Goal: Task Accomplishment & Management: Manage account settings

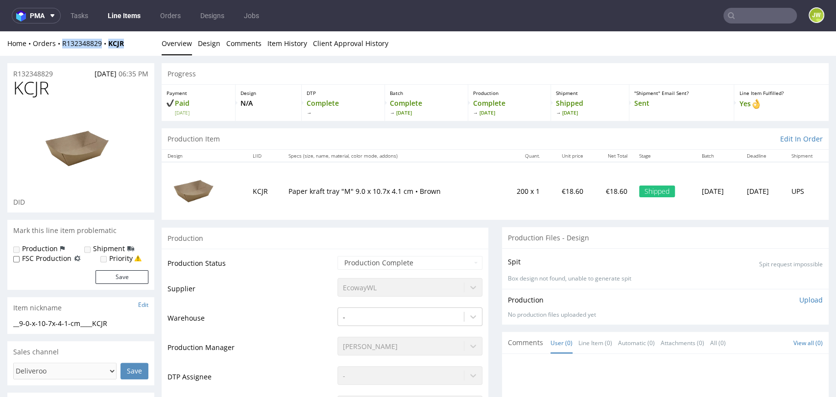
drag, startPoint x: 139, startPoint y: 43, endPoint x: 61, endPoint y: 51, distance: 77.8
click at [61, 51] on div "Home Orders R132348829 KCJR Overview Design Comments Item History Client Approv…" at bounding box center [418, 43] width 836 height 24
copy div "R132348829 KCJR"
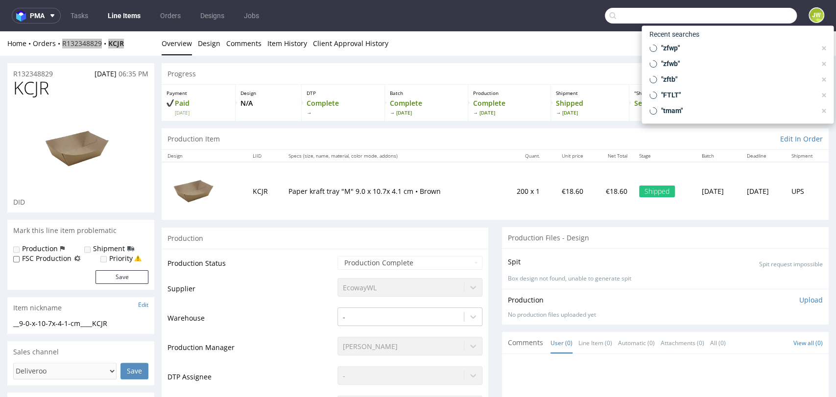
click at [748, 15] on input "text" at bounding box center [701, 16] width 192 height 16
paste input "R132348829__XNLY"
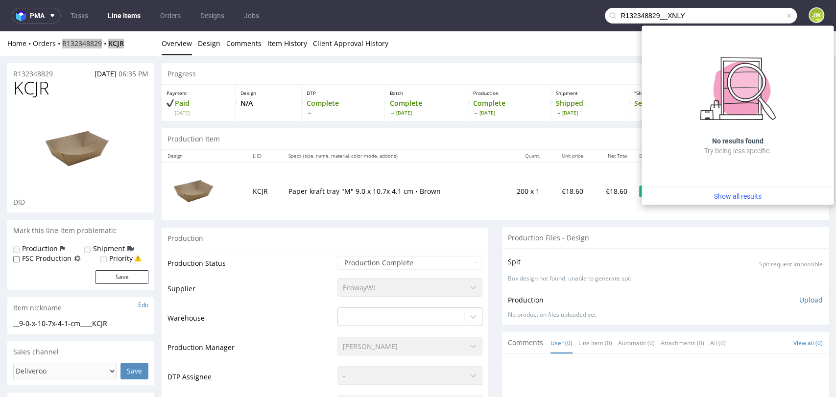
drag, startPoint x: 660, startPoint y: 17, endPoint x: 546, endPoint y: 28, distance: 114.6
click at [546, 28] on nav "pma Tasks Line Items Orders Designs Jobs R132348829__XNLY JW" at bounding box center [418, 15] width 836 height 31
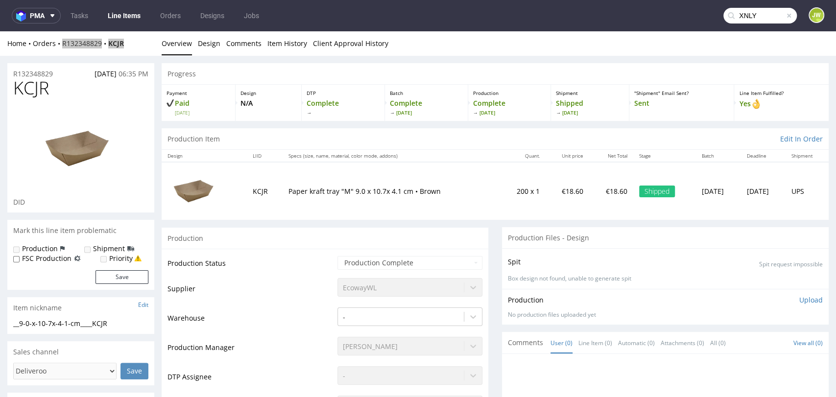
type input "XNLY"
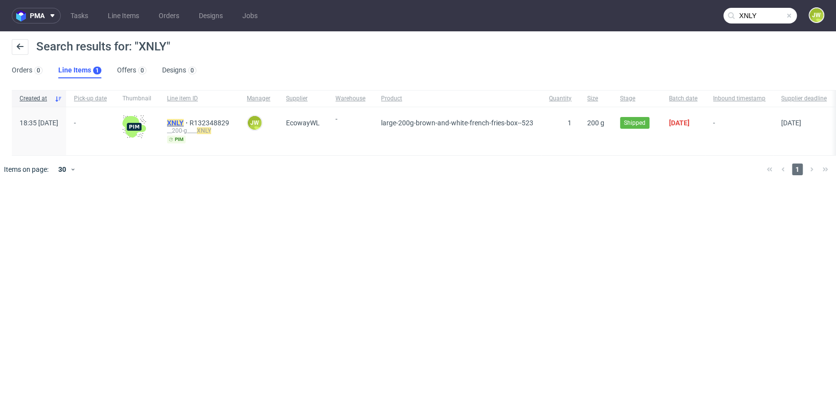
click at [184, 122] on mark "XNLY" at bounding box center [175, 123] width 17 height 8
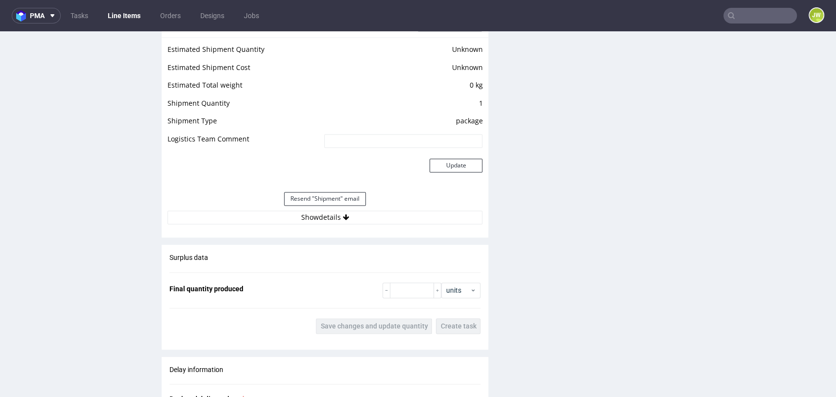
scroll to position [816, 0]
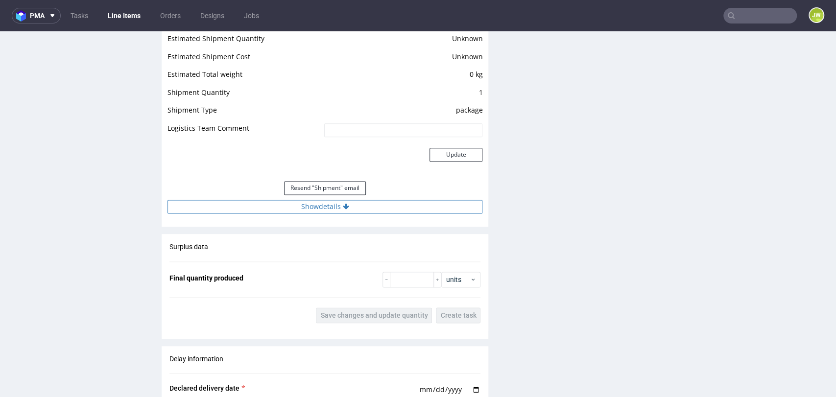
click at [300, 208] on button "Show details" at bounding box center [324, 207] width 315 height 14
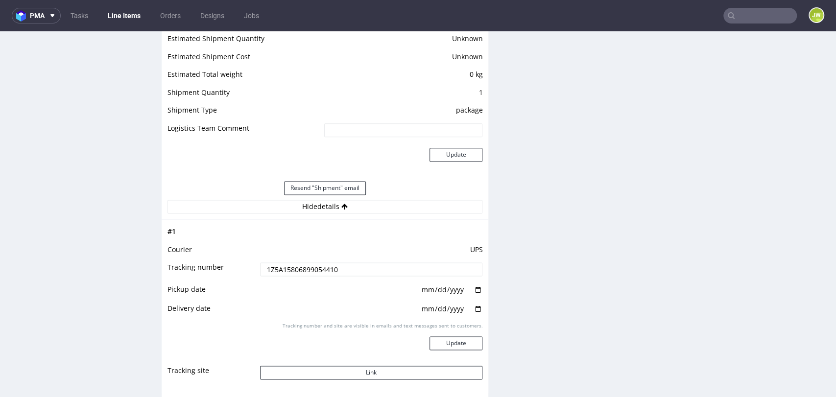
click at [300, 273] on input "1Z5A15806899054410" at bounding box center [371, 269] width 223 height 14
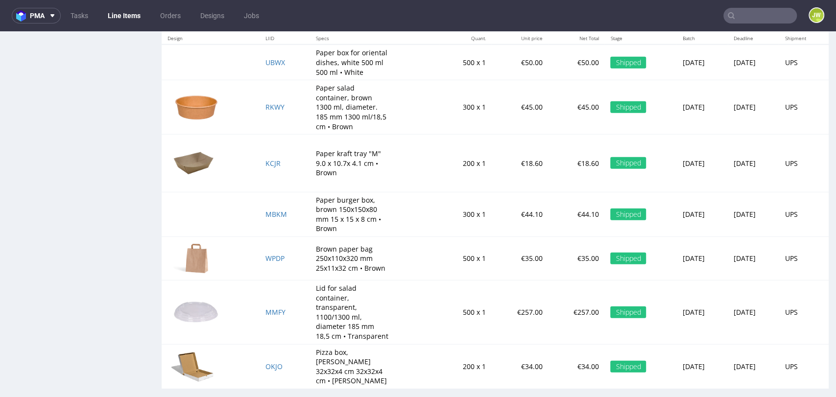
scroll to position [1700, 0]
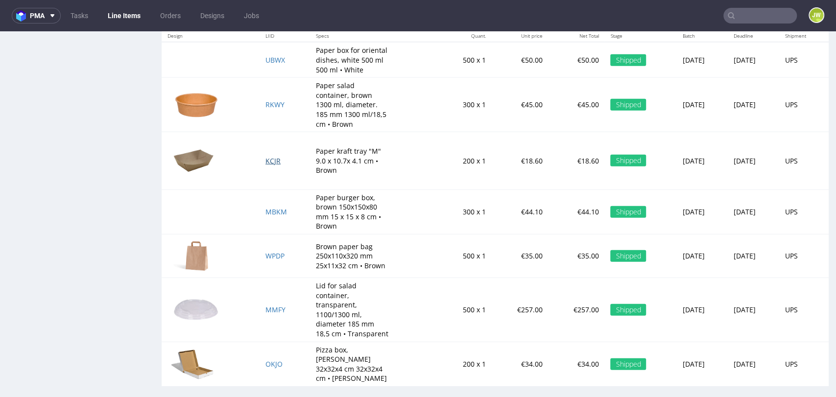
click at [265, 160] on span "KCJR" at bounding box center [272, 160] width 15 height 9
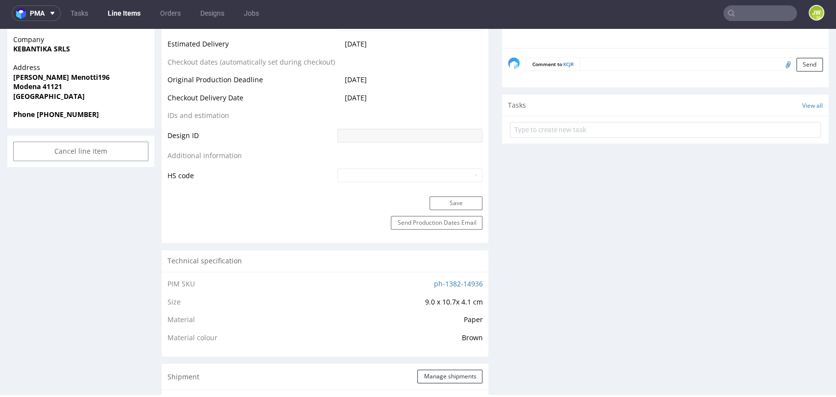
scroll to position [870, 0]
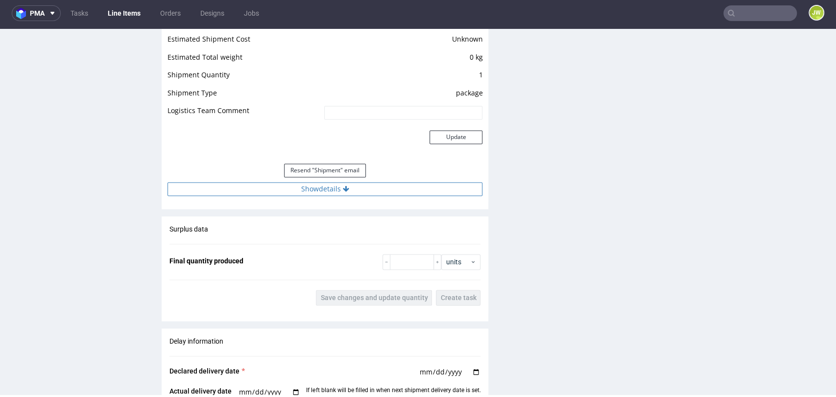
click at [290, 187] on button "Show details" at bounding box center [324, 189] width 315 height 14
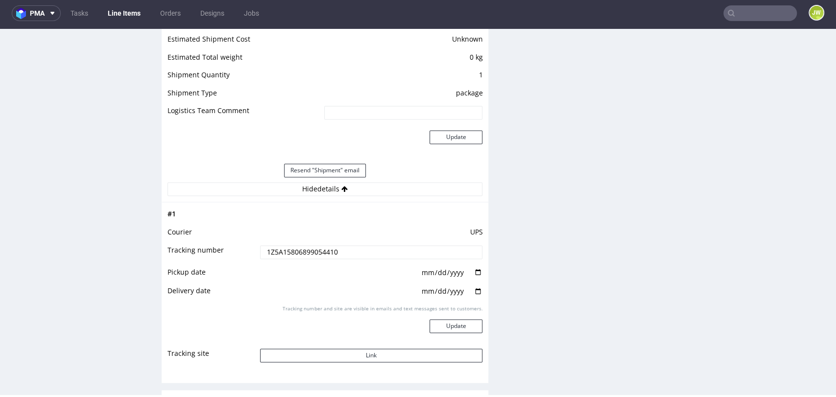
click at [281, 210] on td at bounding box center [369, 217] width 225 height 18
click at [297, 252] on input "1Z5A15806899054410" at bounding box center [371, 252] width 223 height 14
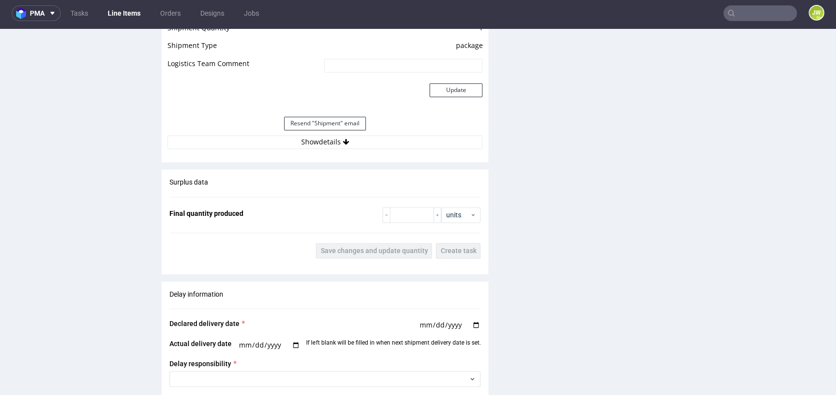
scroll to position [761, 0]
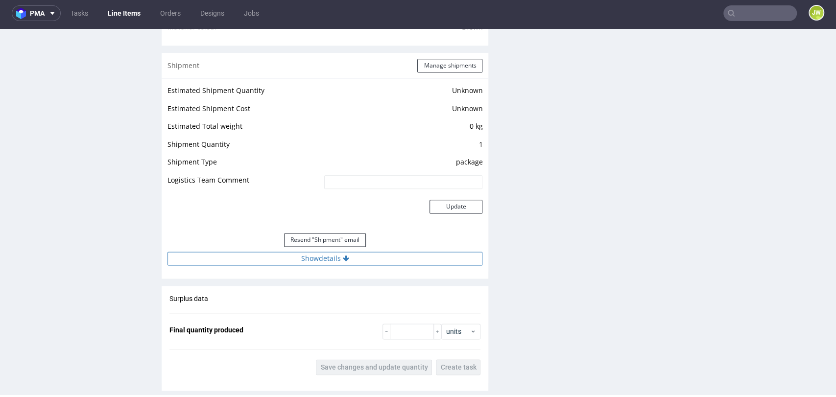
click at [304, 255] on button "Show details" at bounding box center [324, 259] width 315 height 14
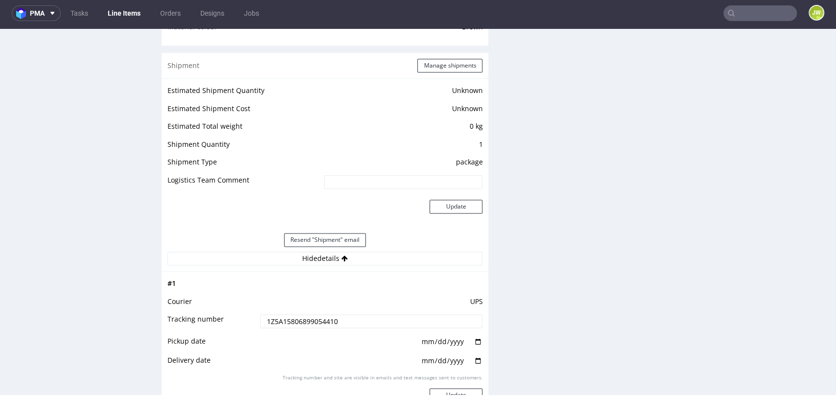
click at [281, 315] on input "1Z5A15806899054410" at bounding box center [371, 321] width 223 height 14
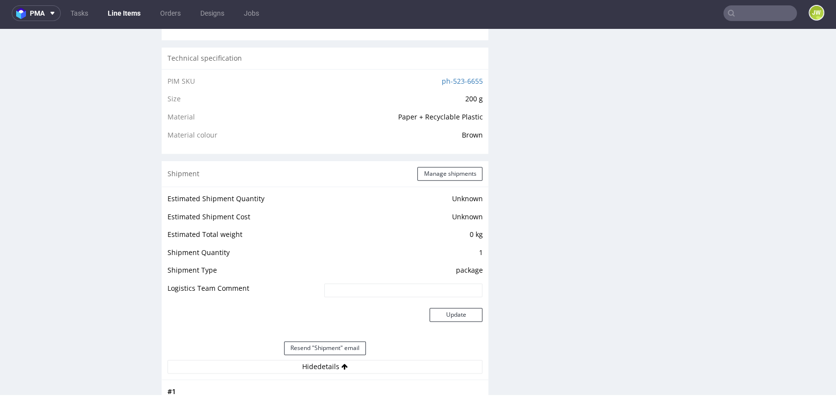
scroll to position [870, 0]
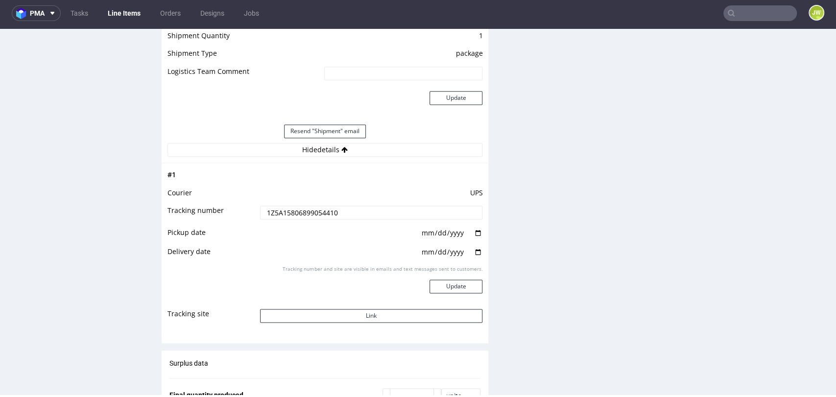
click at [564, 173] on div "Production Files - Design Spit Spit request impossible Box design not found, un…" at bounding box center [665, 75] width 327 height 1520
drag, startPoint x: 340, startPoint y: 47, endPoint x: 374, endPoint y: 29, distance: 38.8
click at [340, 47] on td "package" at bounding box center [402, 56] width 161 height 18
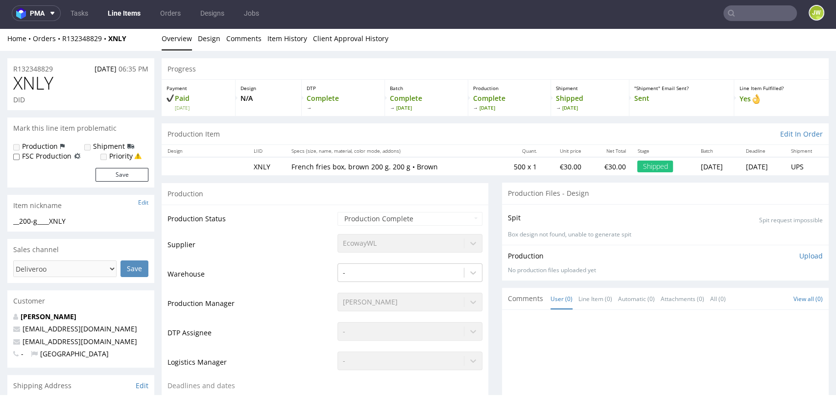
scroll to position [0, 0]
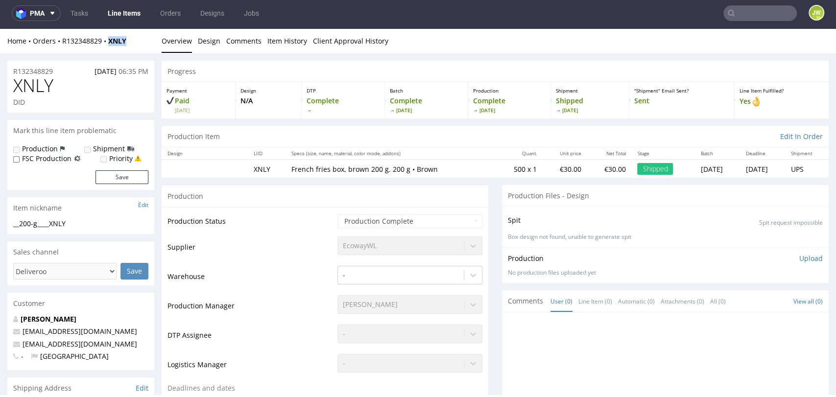
drag, startPoint x: 129, startPoint y: 44, endPoint x: 103, endPoint y: 49, distance: 26.1
click at [103, 49] on div "Home Orders R132348829 XNLY Overview Design Comments Item History Client Approv…" at bounding box center [418, 41] width 836 height 24
copy strong "XNLY"
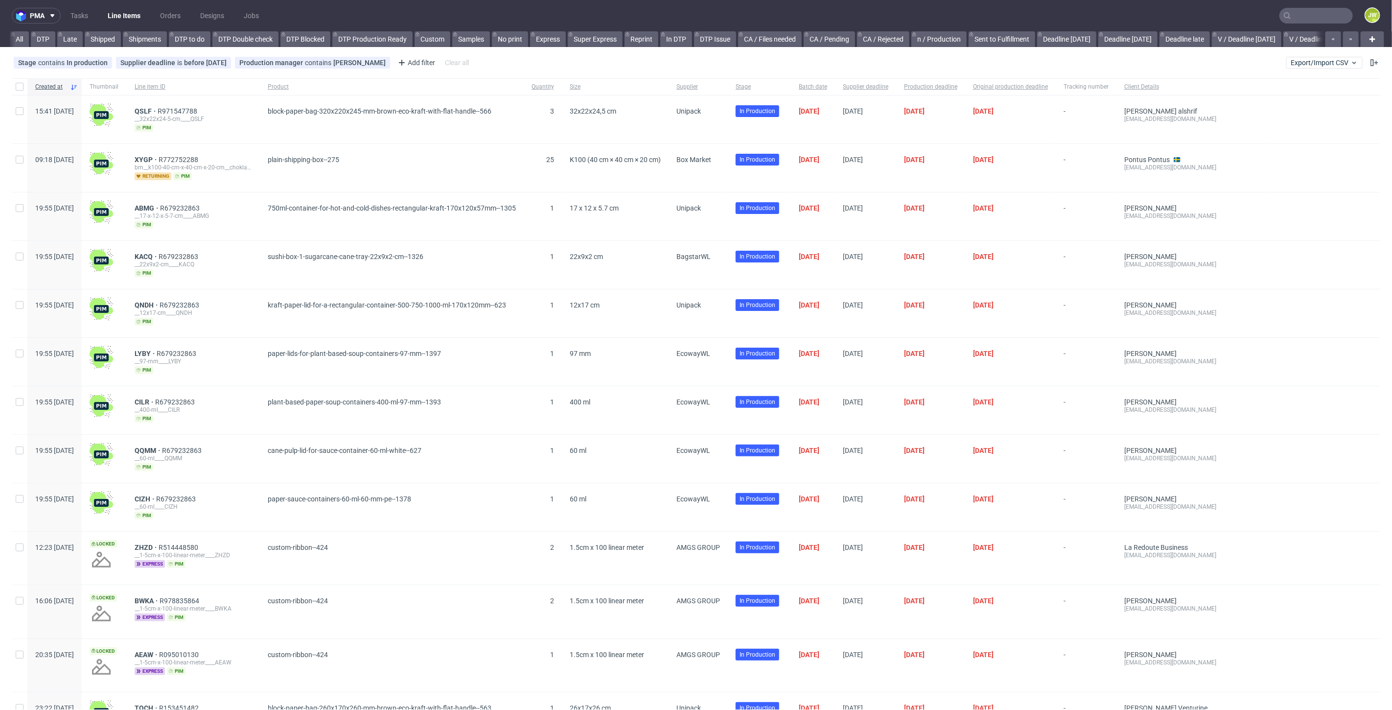
scroll to position [0, 2330]
click at [1298, 8] on input "text" at bounding box center [1316, 16] width 73 height 16
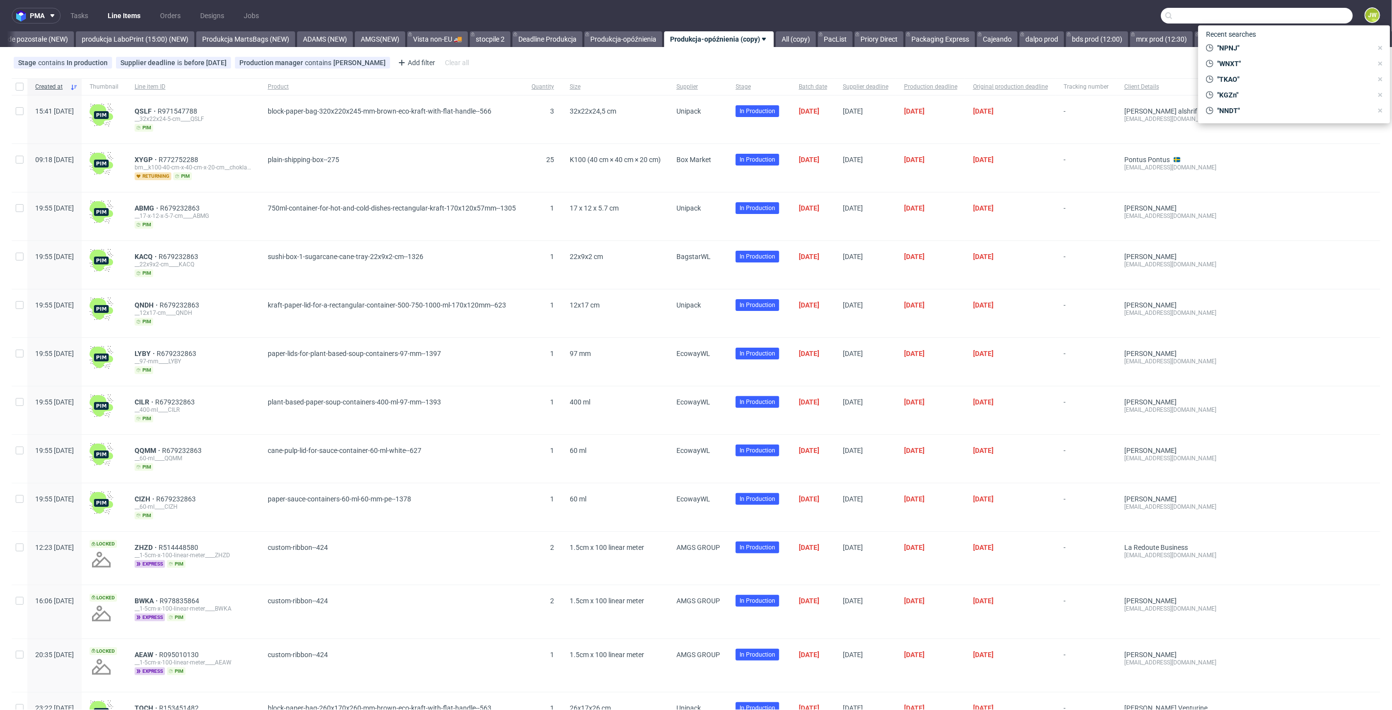
paste input "HFOY"
type input "HFOY"
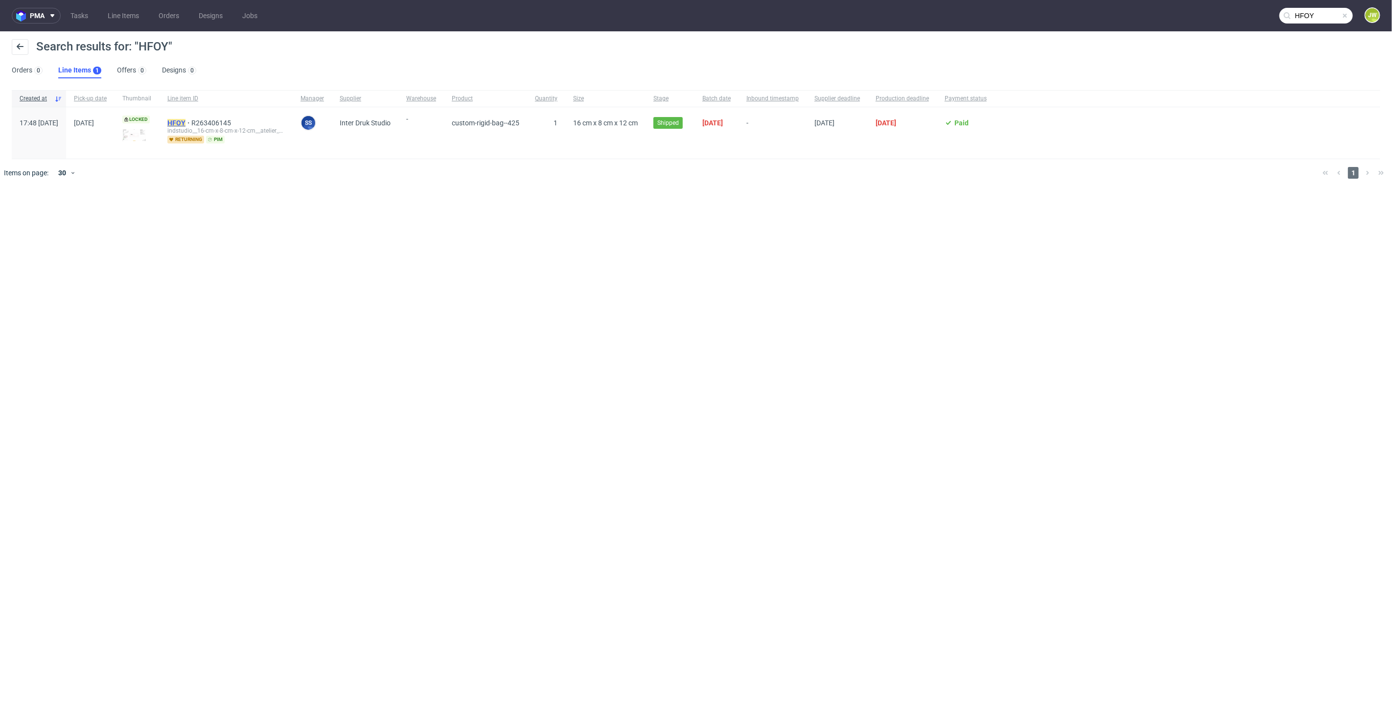
click at [186, 124] on mark "HFOY" at bounding box center [176, 123] width 18 height 8
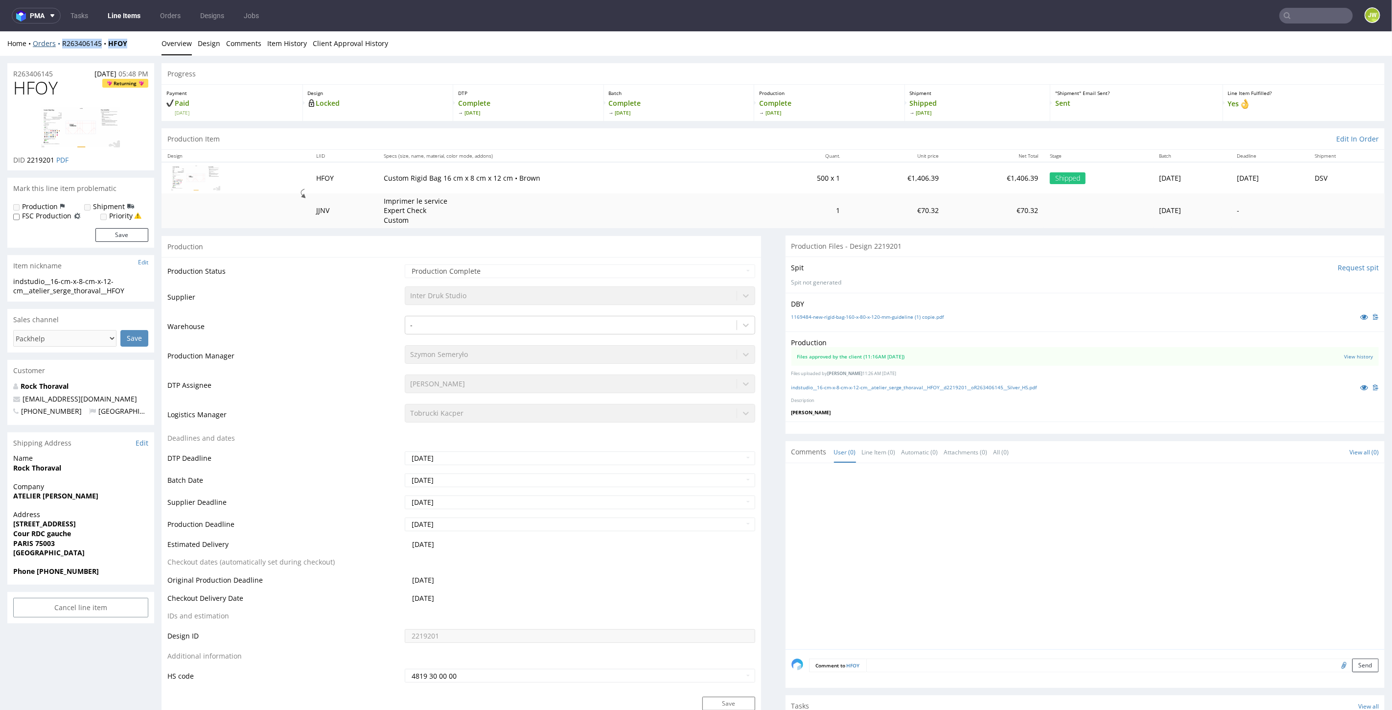
drag, startPoint x: 137, startPoint y: 40, endPoint x: 60, endPoint y: 46, distance: 77.1
click at [60, 46] on div "Home Orders R263406145 HFOY" at bounding box center [80, 43] width 147 height 10
copy div "R263406145 HFOY"
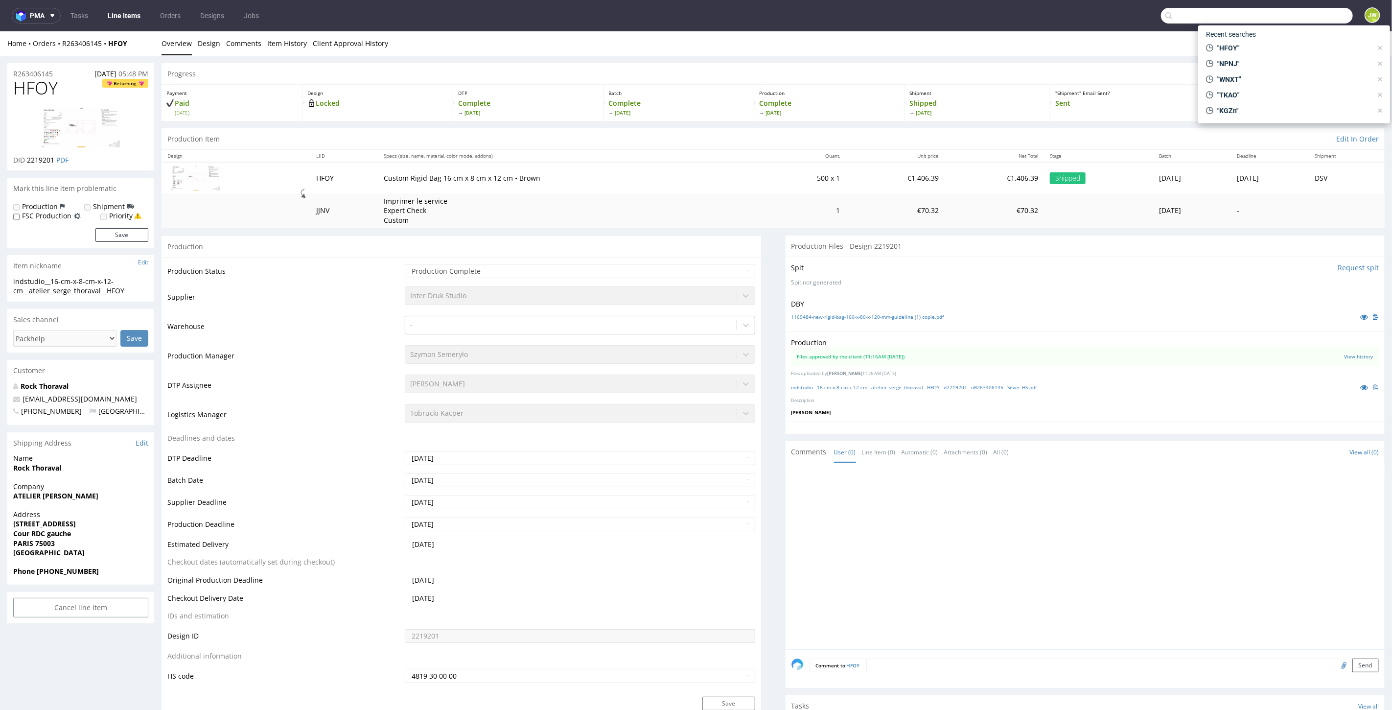
click at [1321, 23] on input "text" at bounding box center [1257, 16] width 192 height 16
paste input "R472537667__AWHX"
drag, startPoint x: 1195, startPoint y: 21, endPoint x: 1009, endPoint y: 29, distance: 185.7
click at [1009, 29] on nav "pma Tasks Line Items Orders Designs Jobs R472537667__AWHX JW" at bounding box center [696, 15] width 1392 height 31
type input "AWHX"
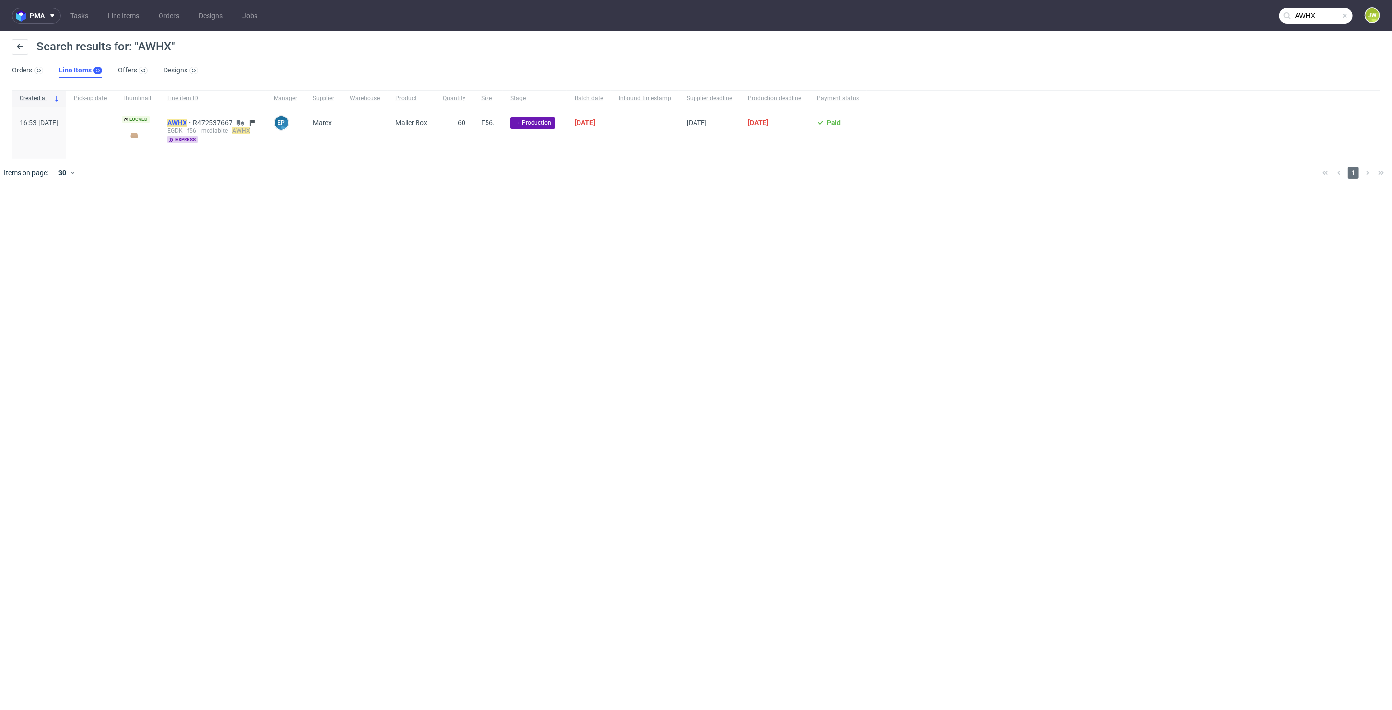
click at [187, 122] on mark "AWHX" at bounding box center [177, 123] width 20 height 8
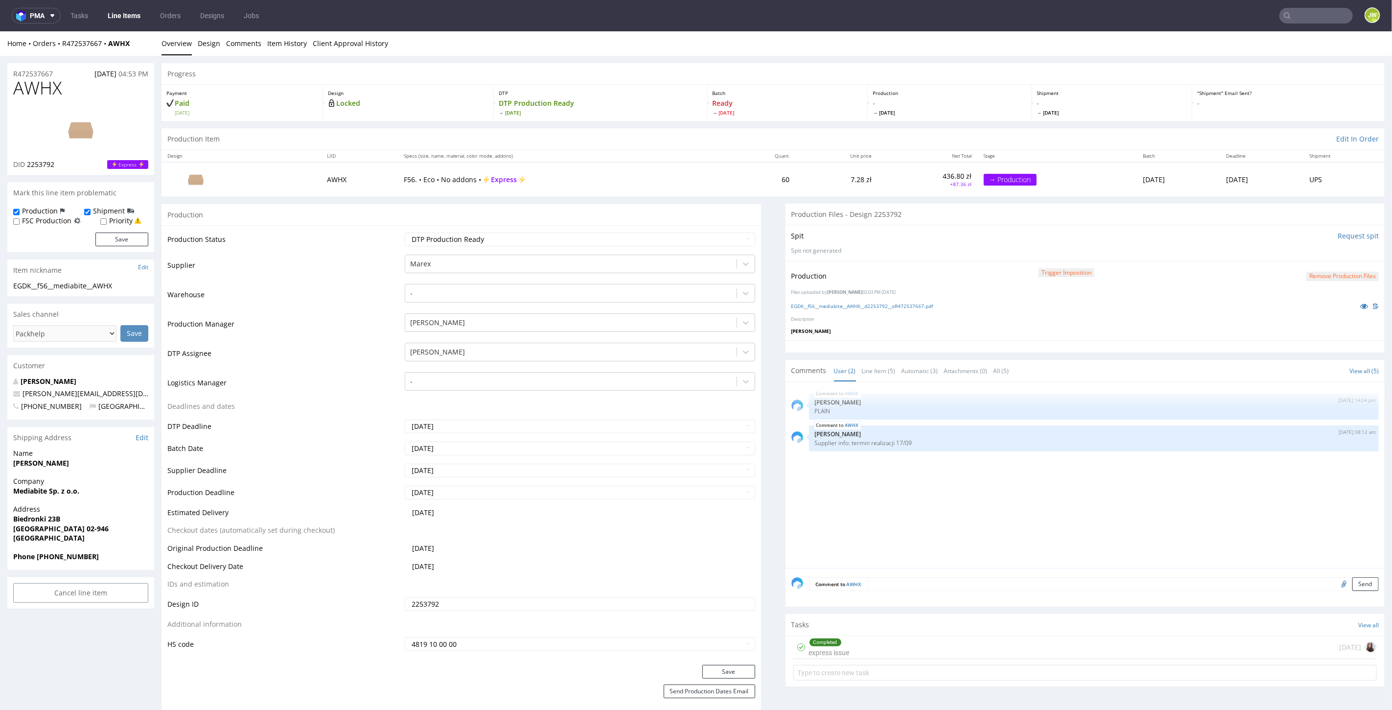
drag, startPoint x: 447, startPoint y: 565, endPoint x: 382, endPoint y: 566, distance: 65.1
click at [382, 566] on tr "Checkout Delivery Date 2025-09-09" at bounding box center [461, 569] width 588 height 18
click at [389, 566] on td "Checkout Delivery Date" at bounding box center [284, 569] width 235 height 18
click at [434, 511] on span "2025-09-10" at bounding box center [423, 511] width 22 height 9
click at [448, 491] on input "2025-09-09" at bounding box center [580, 492] width 350 height 14
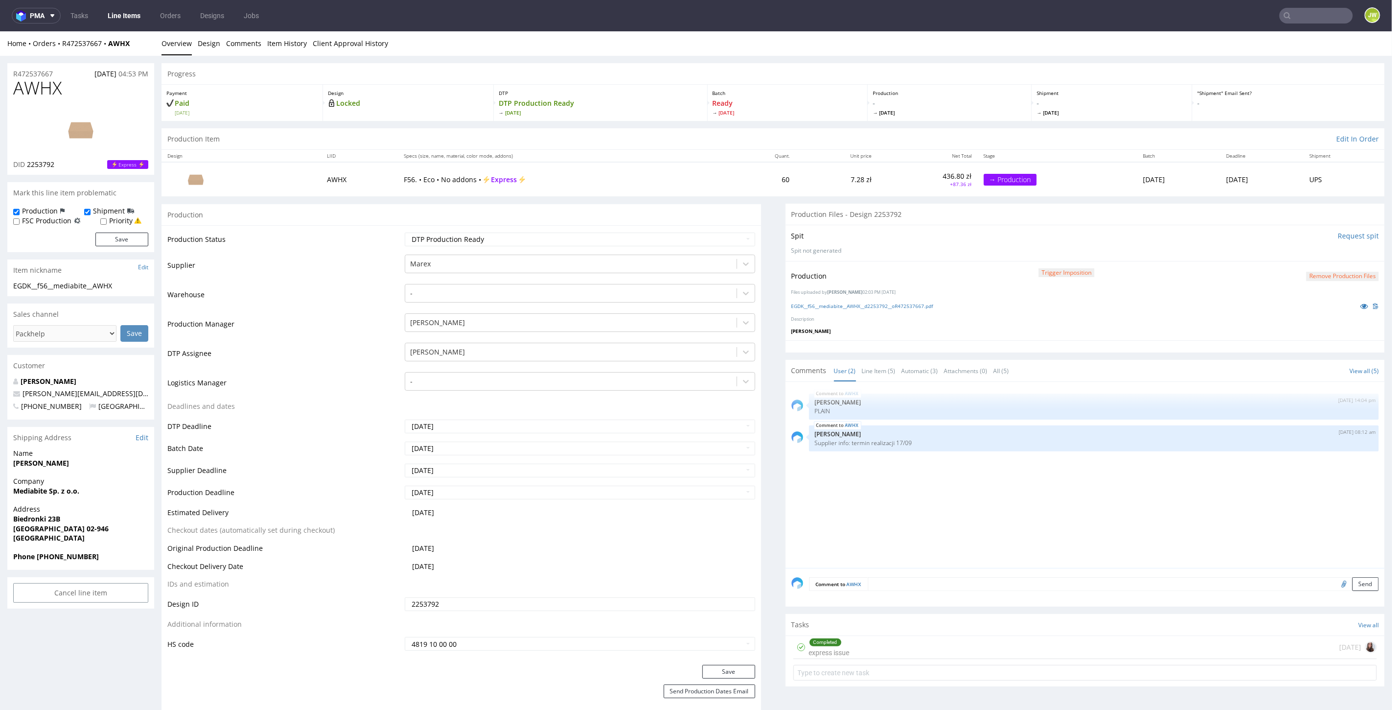
click at [368, 495] on td "Production Deadline" at bounding box center [284, 495] width 235 height 22
click at [425, 488] on input "2025-09-09" at bounding box center [580, 492] width 350 height 14
click at [786, 529] on div "AWHX 28th Aug 25 | 14:04 pm Elżbieta Jelińska PLAIN AWHX 10th Sep 25 | 08:12 am…" at bounding box center [1086, 474] width 600 height 186
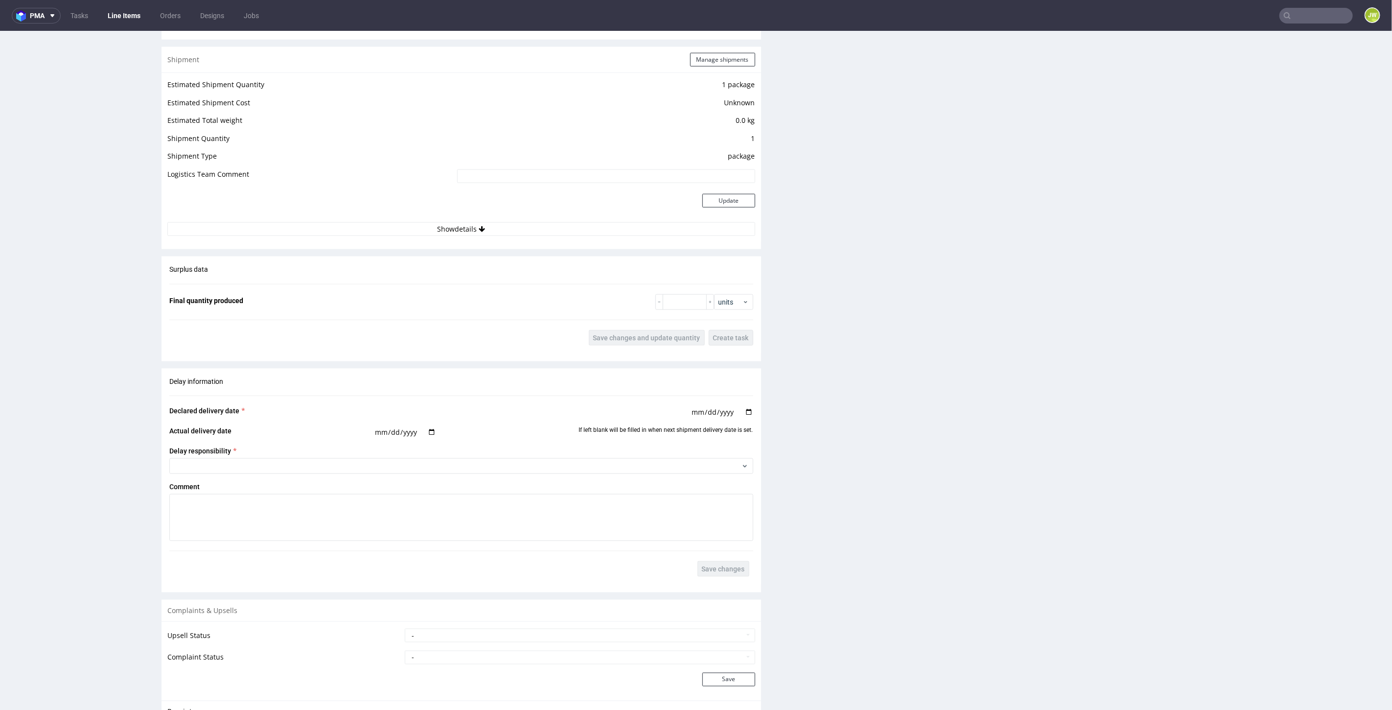
scroll to position [1033, 0]
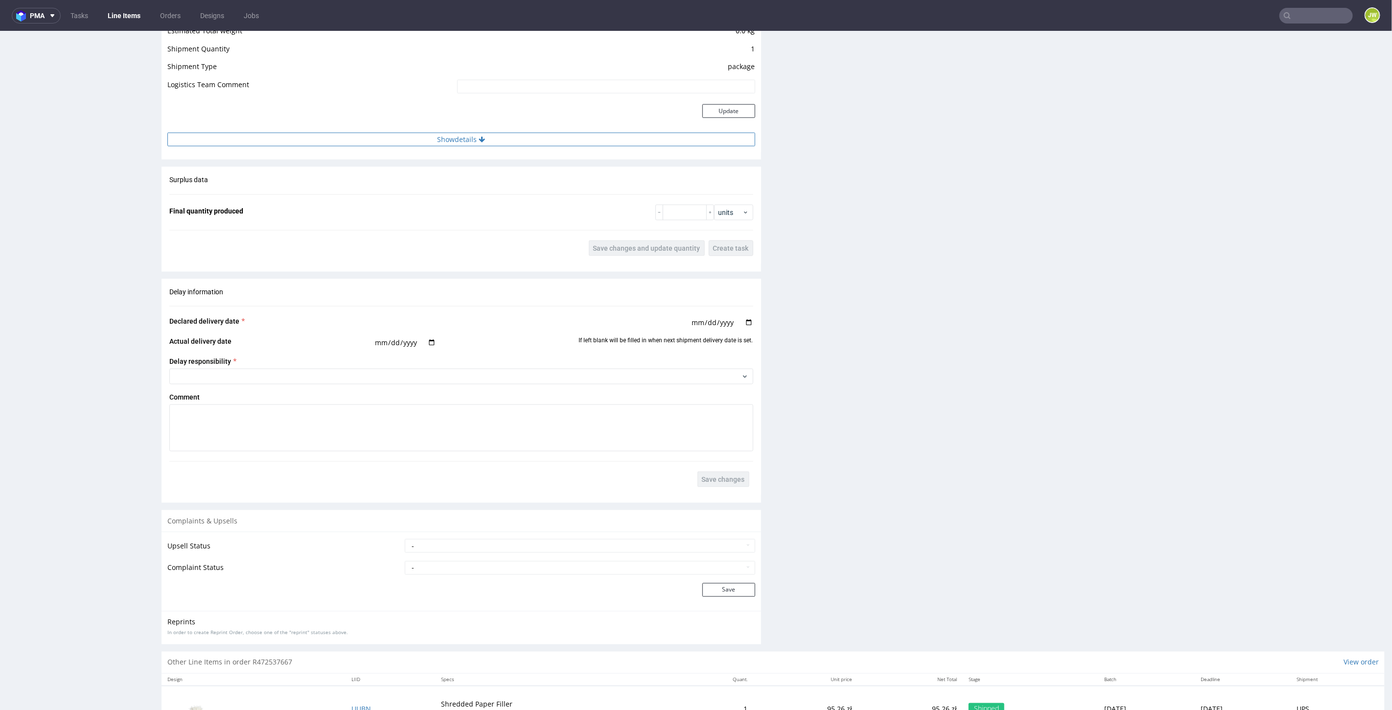
click at [456, 137] on button "Show details" at bounding box center [461, 139] width 588 height 14
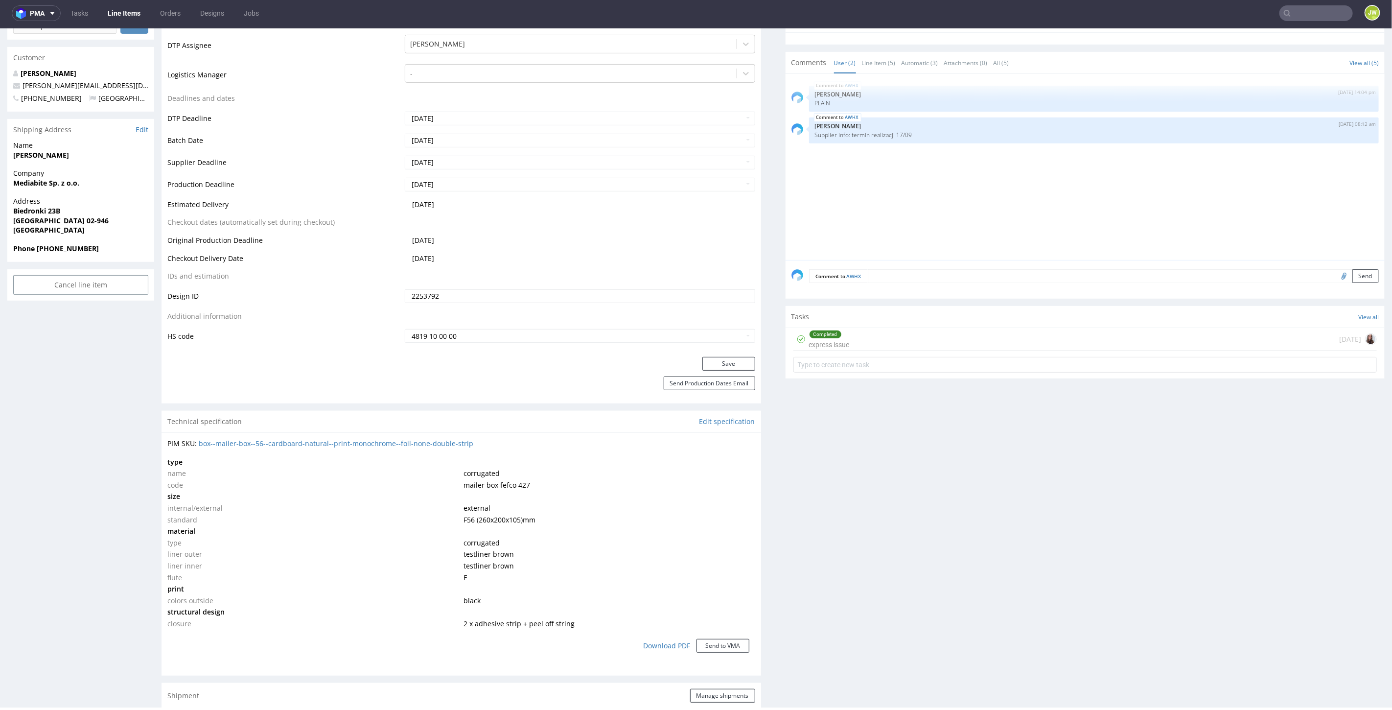
scroll to position [244, 0]
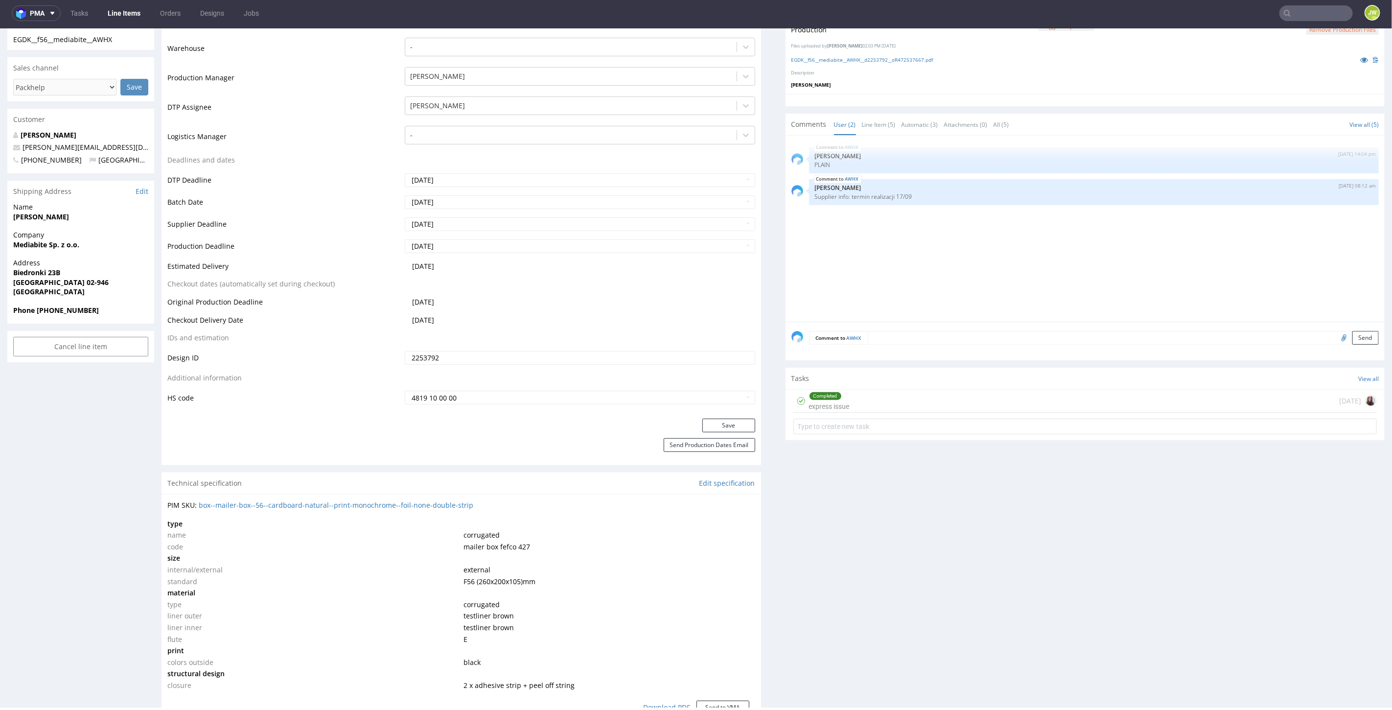
click at [556, 428] on div "Save" at bounding box center [462, 428] width 600 height 20
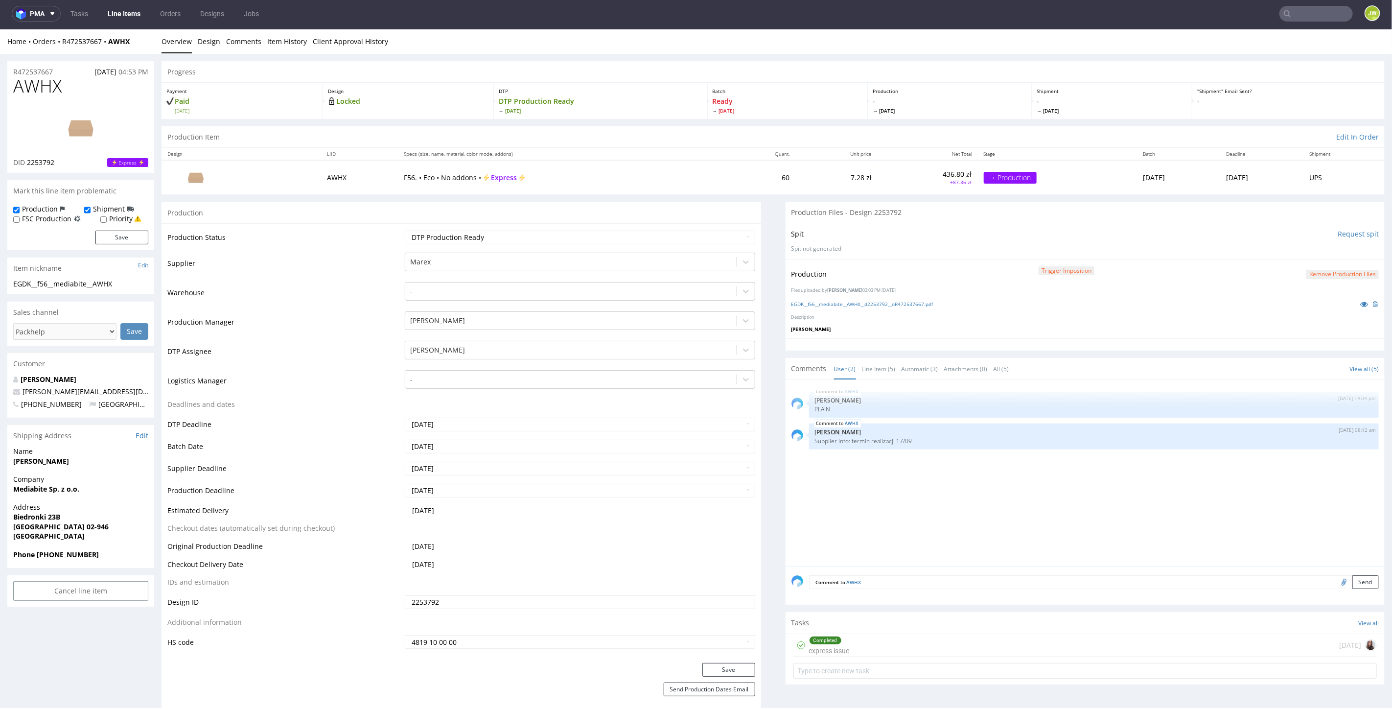
scroll to position [2, 0]
click at [849, 651] on div "Completed express issue 13 days ago" at bounding box center [1086, 644] width 584 height 23
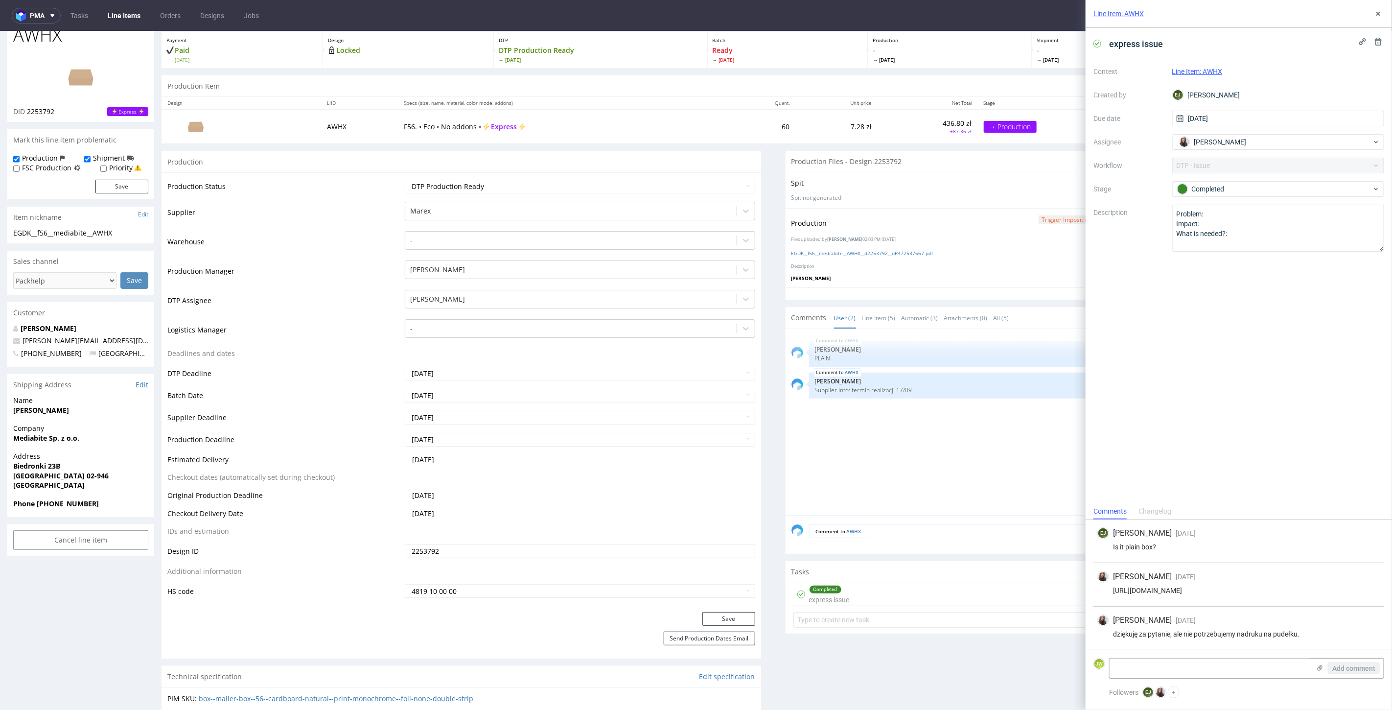
scroll to position [54, 0]
click at [1380, 12] on use at bounding box center [1379, 14] width 4 height 4
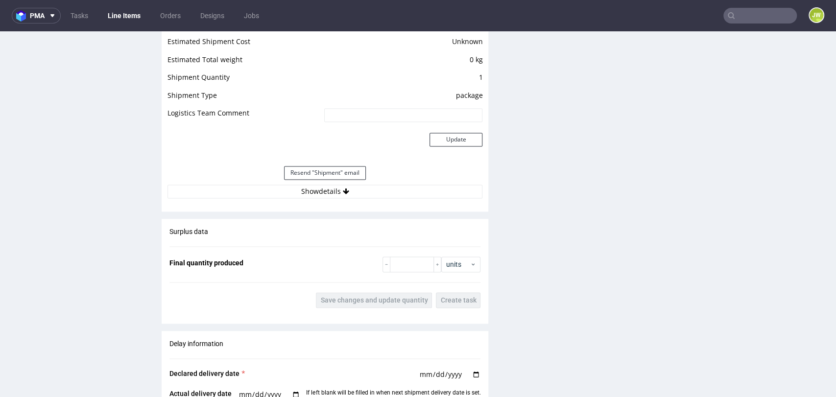
scroll to position [870, 0]
click at [305, 191] on button "Show details" at bounding box center [324, 191] width 315 height 14
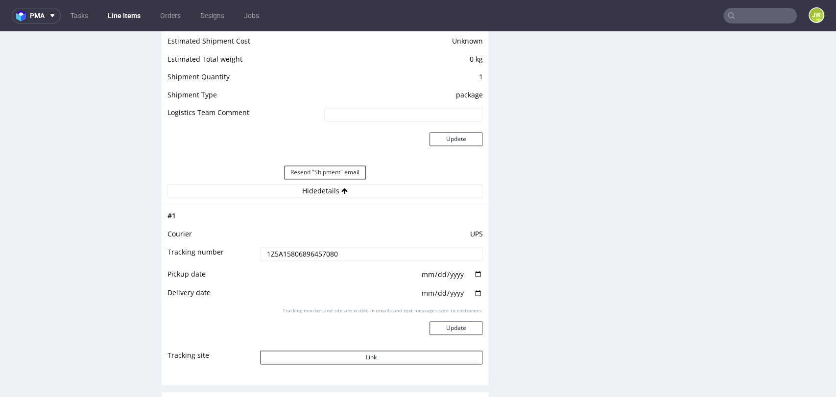
click at [295, 255] on input "1Z5A15806896457080" at bounding box center [371, 254] width 223 height 14
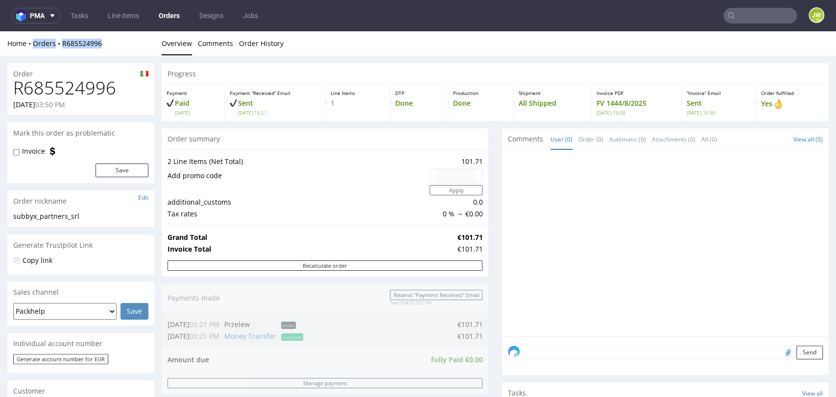
drag, startPoint x: 114, startPoint y: 52, endPoint x: 31, endPoint y: 49, distance: 82.8
click at [31, 49] on div "Home Orders R685524996 Overview Comments Order History" at bounding box center [418, 43] width 836 height 24
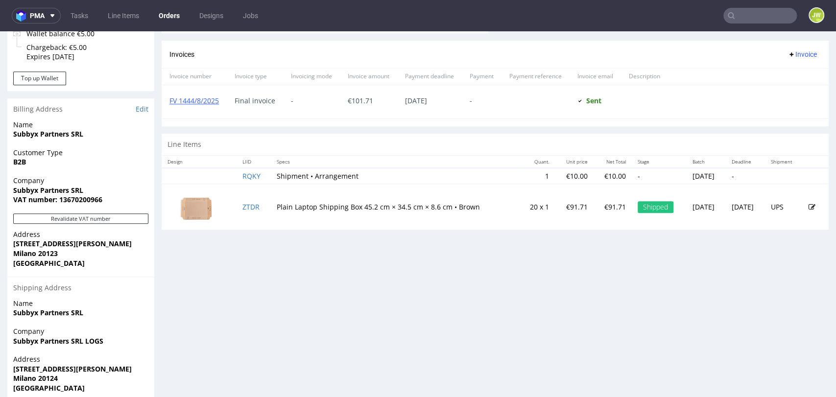
scroll to position [458, 0]
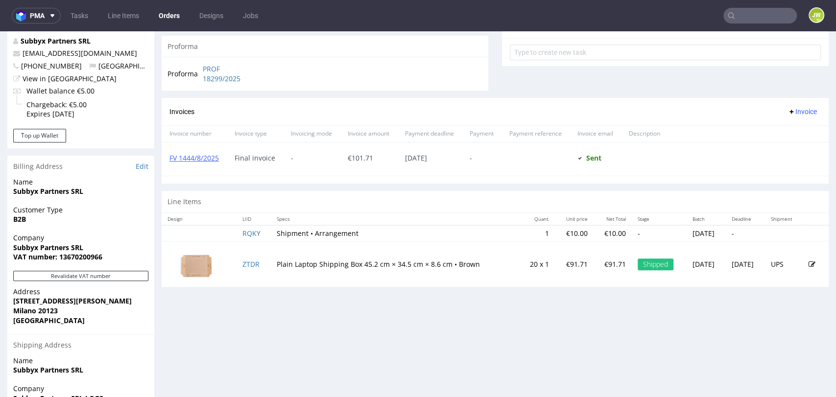
scroll to position [435, 0]
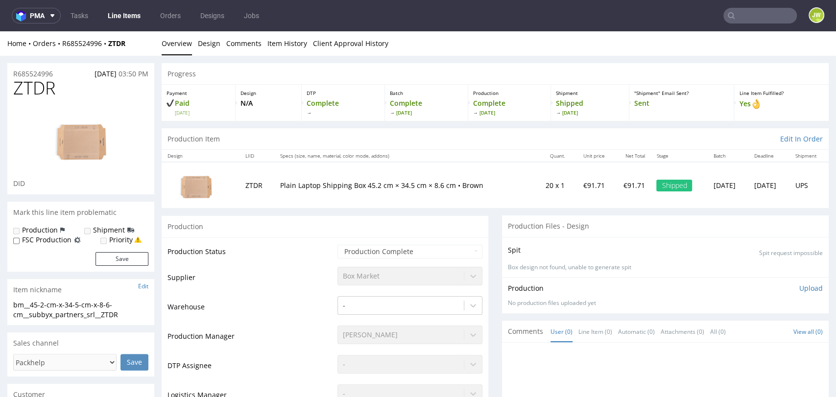
click at [280, 186] on p "Plain Laptop Shipping Box 45.2 cm × 34.5 cm × 8.6 cm • Brown" at bounding box center [403, 186] width 247 height 10
drag, startPoint x: 135, startPoint y: 43, endPoint x: 59, endPoint y: 43, distance: 75.9
click at [59, 50] on div "Home Orders R685524996 ZTDR Overview Design Comments Item History Client Approv…" at bounding box center [418, 43] width 836 height 24
copy div "R685524996 ZTDR"
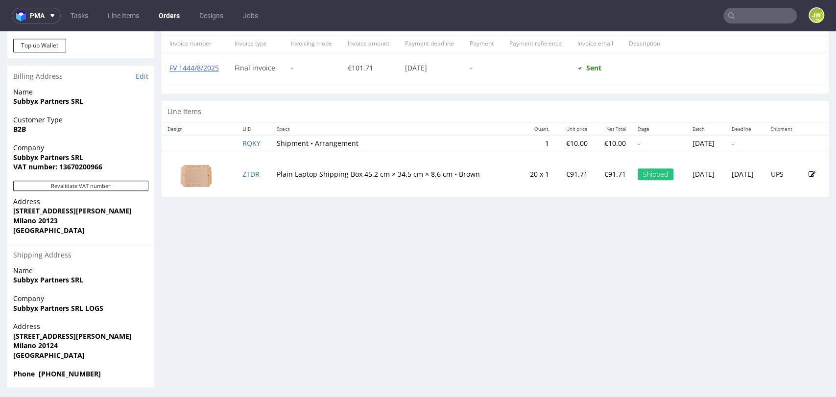
scroll to position [458, 0]
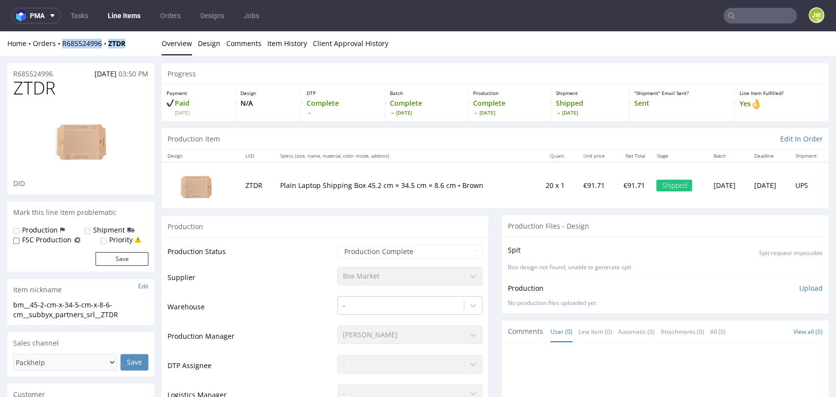
drag, startPoint x: 127, startPoint y: 48, endPoint x: 62, endPoint y: 52, distance: 65.7
click at [62, 52] on div "Home Orders R685524996 ZTDR Overview Design Comments Item History Client Approv…" at bounding box center [418, 43] width 836 height 24
copy div "R685524996 ZTDR"
